Goal: Understand process/instructions

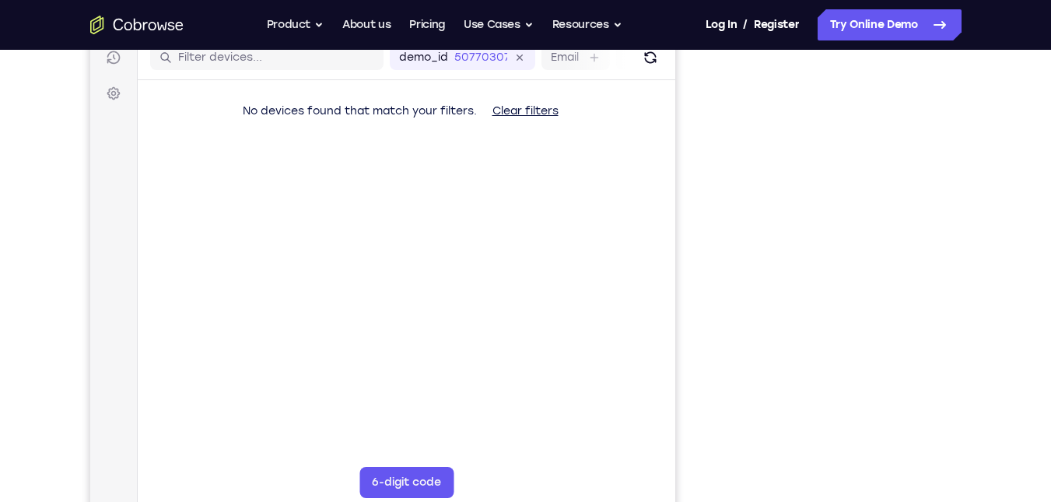
scroll to position [198, 0]
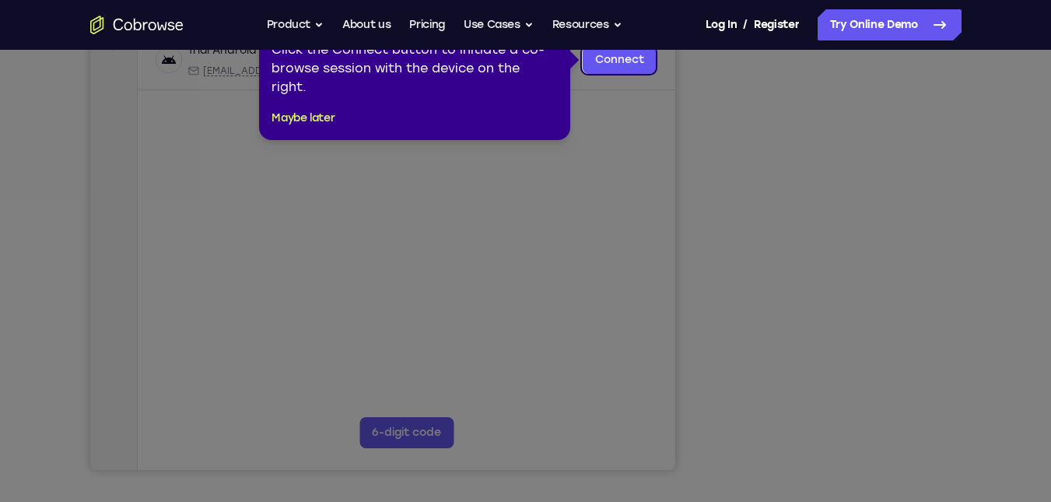
click at [832, 437] on icon at bounding box center [531, 251] width 1063 height 502
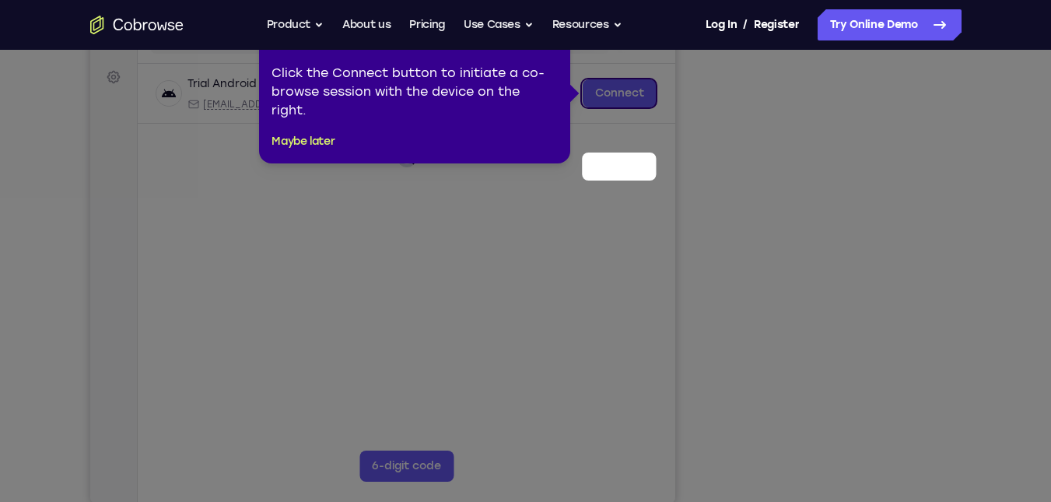
scroll to position [129, 0]
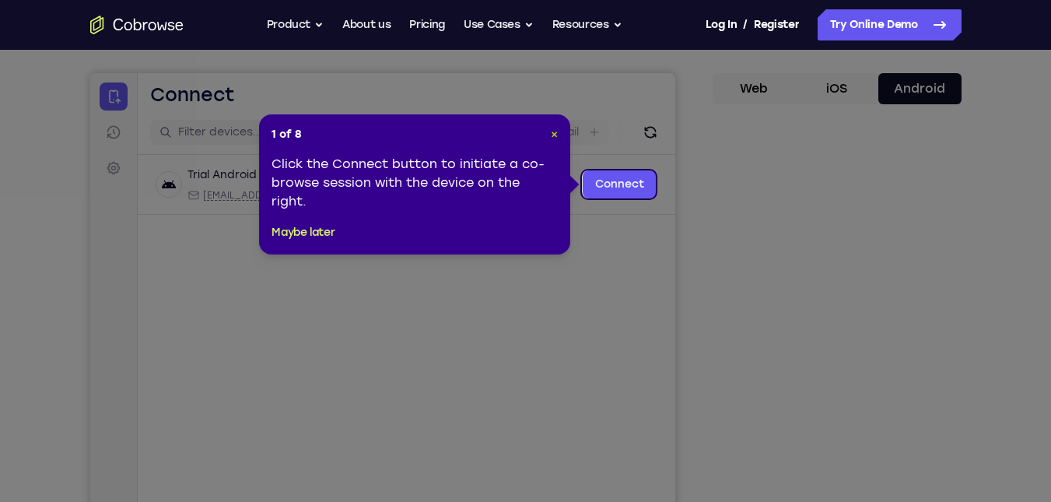
click at [554, 135] on span "×" at bounding box center [554, 134] width 7 height 13
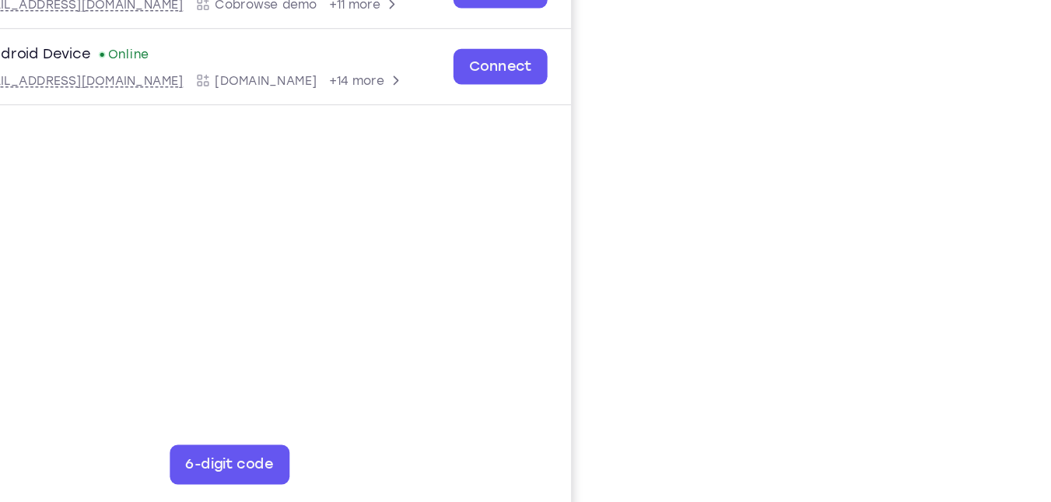
scroll to position [238, 0]
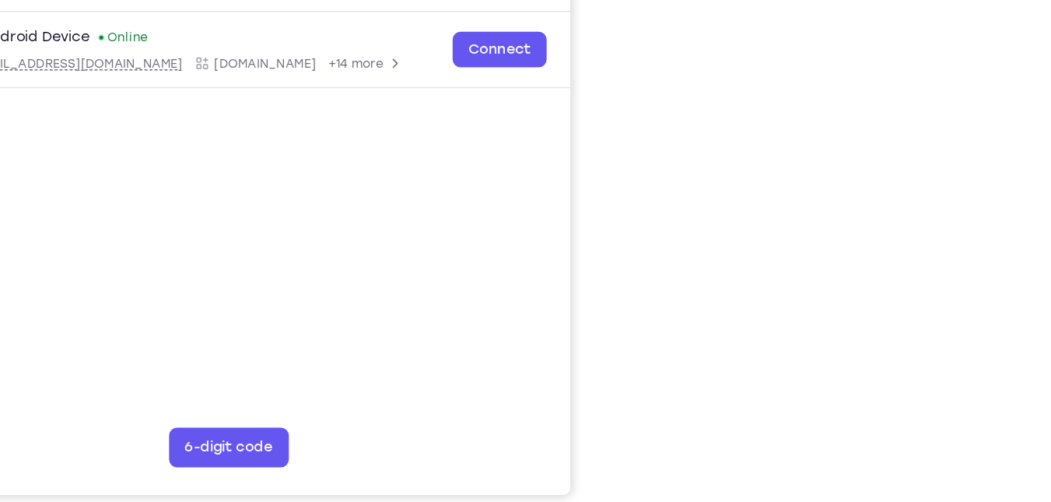
click at [1001, 352] on div "Your Support Agent Your Customer Web iOS Android Next Steps We’d be happy to gi…" at bounding box center [526, 325] width 996 height 1026
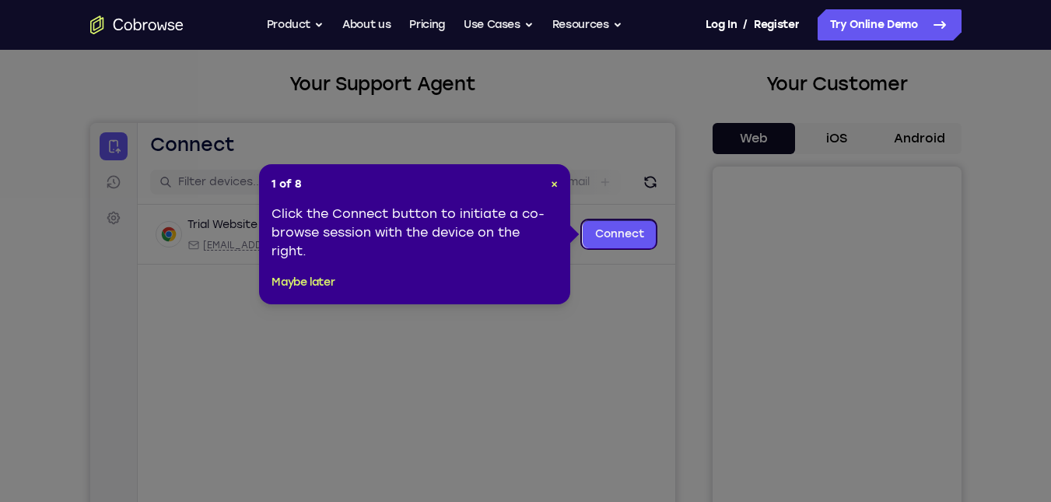
scroll to position [79, 0]
click at [553, 188] on span "×" at bounding box center [554, 184] width 7 height 13
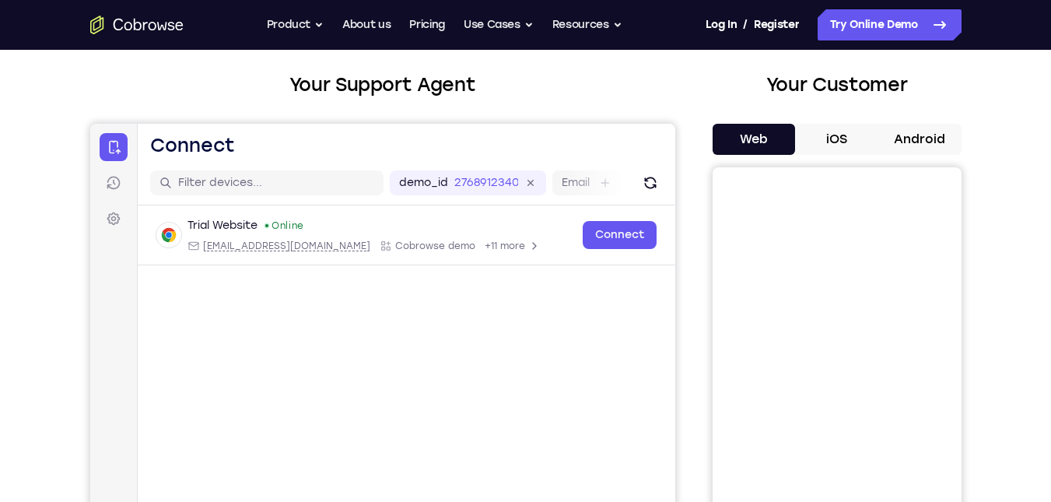
click at [944, 139] on button "Android" at bounding box center [919, 139] width 83 height 31
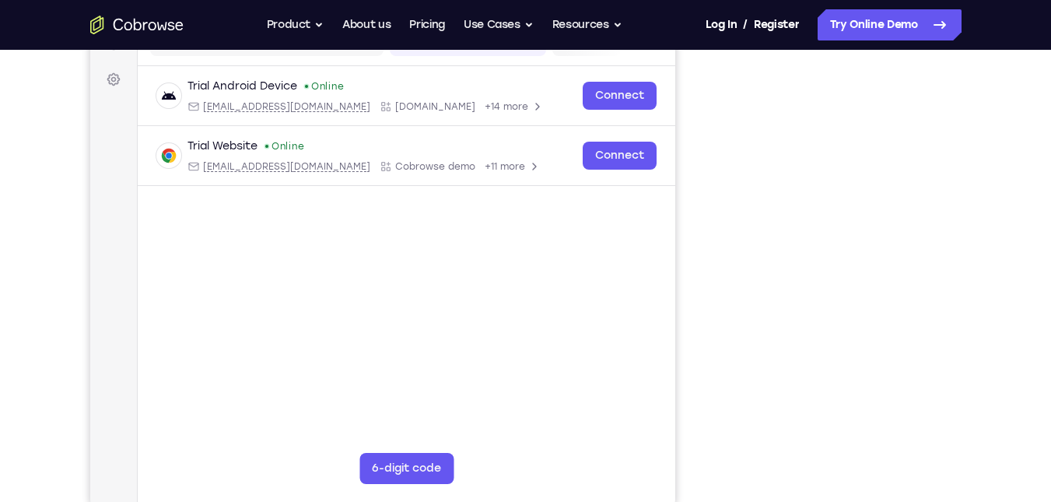
scroll to position [217, 0]
click at [1030, 204] on div "Your Support Agent Your Customer Web iOS Android Next Steps We’d be happy to gi…" at bounding box center [525, 346] width 1051 height 1026
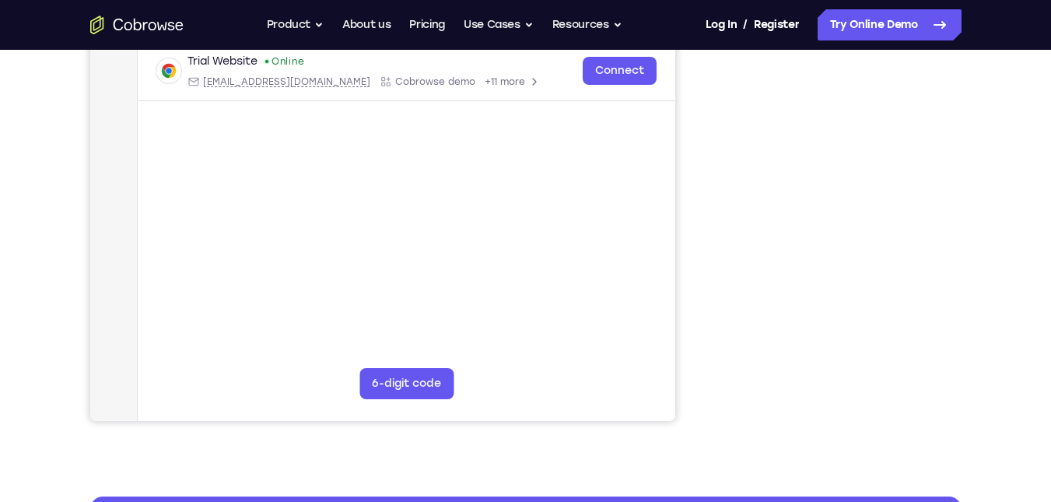
scroll to position [302, 0]
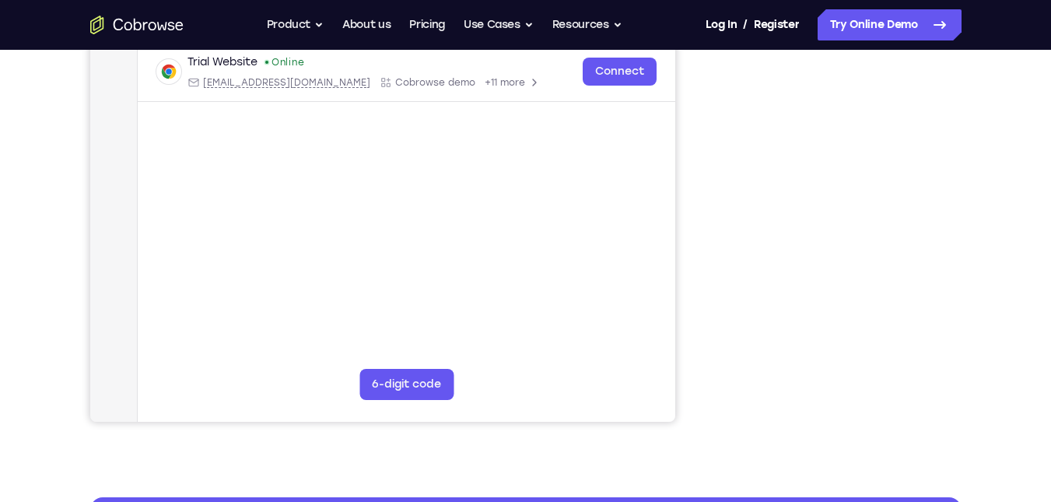
click at [1038, 363] on div "Your Support Agent Your Customer Web iOS Android Next Steps We’d be happy to gi…" at bounding box center [525, 261] width 1051 height 1026
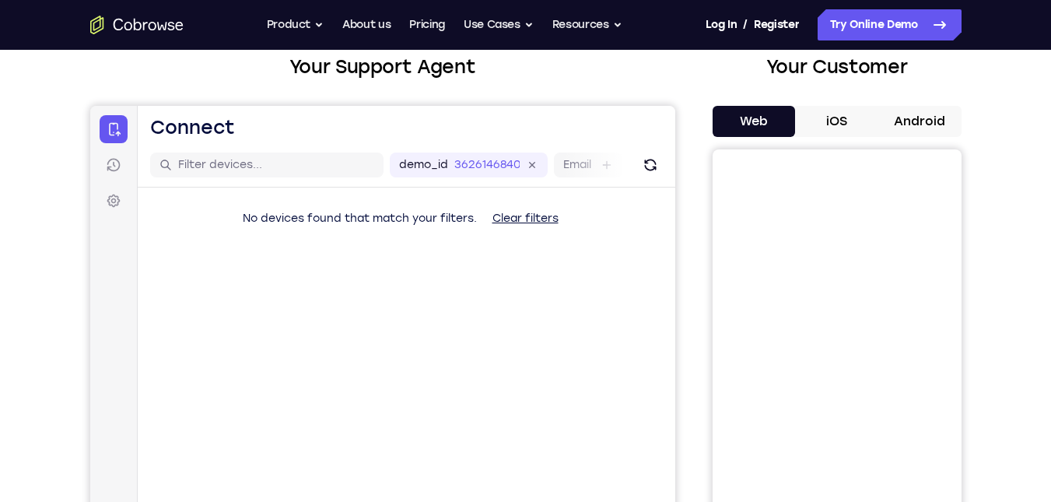
click at [937, 134] on button "Android" at bounding box center [919, 121] width 83 height 31
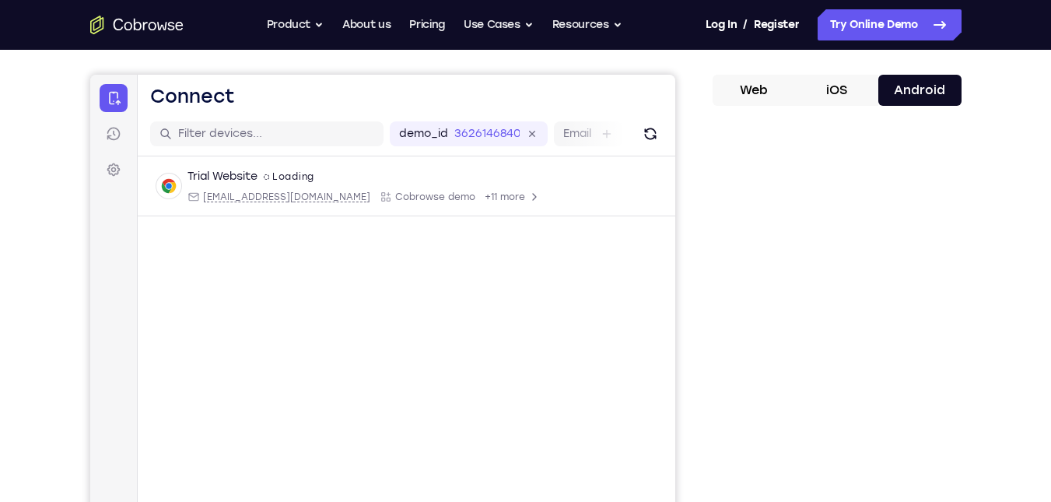
scroll to position [132, 0]
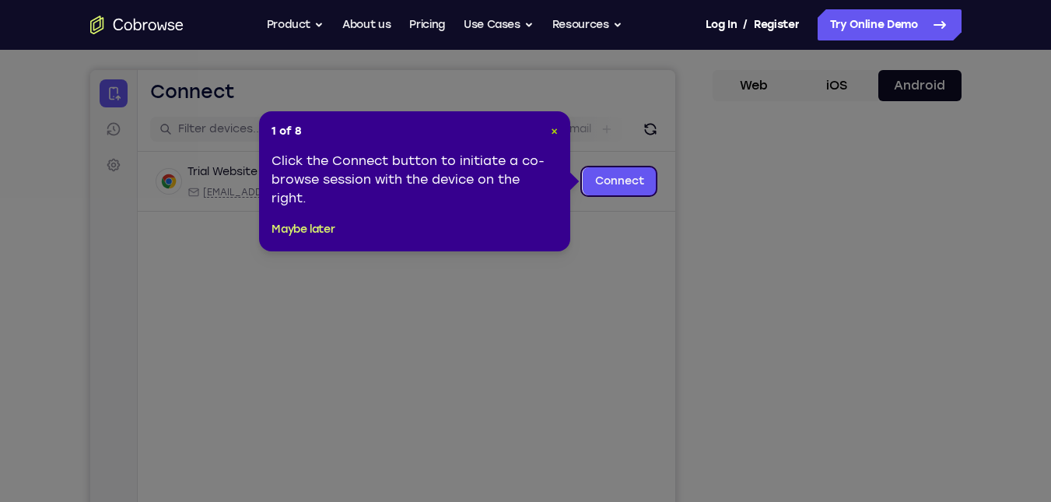
click at [554, 132] on span "×" at bounding box center [554, 130] width 7 height 13
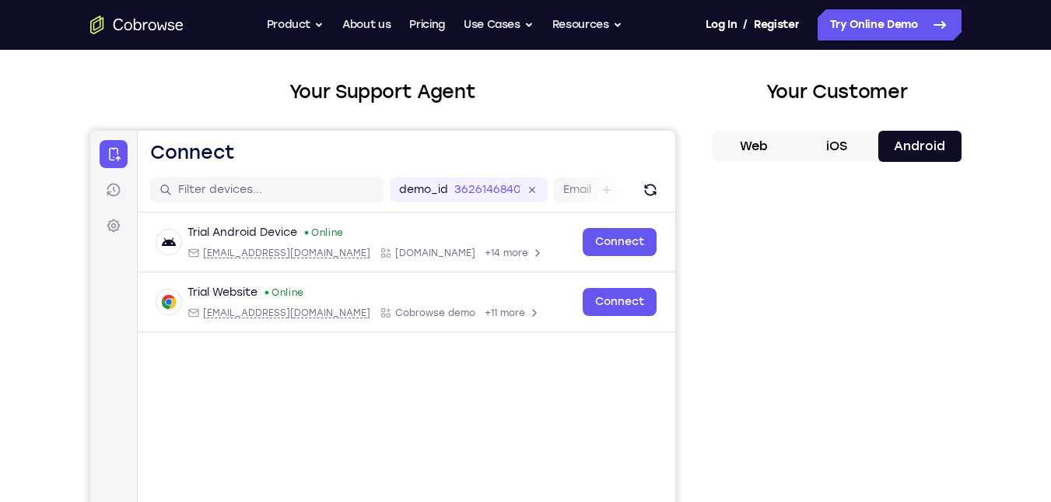
scroll to position [61, 0]
